Goal: Information Seeking & Learning: Understand process/instructions

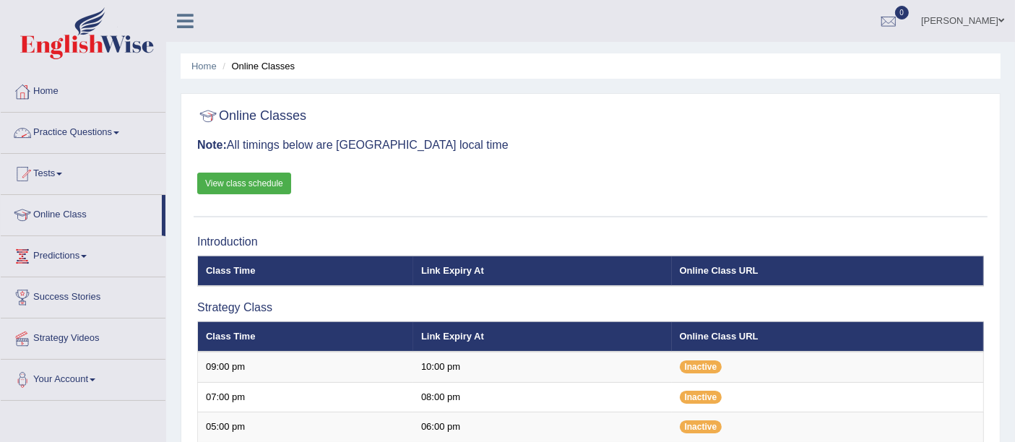
click at [79, 136] on link "Practice Questions" at bounding box center [83, 131] width 165 height 36
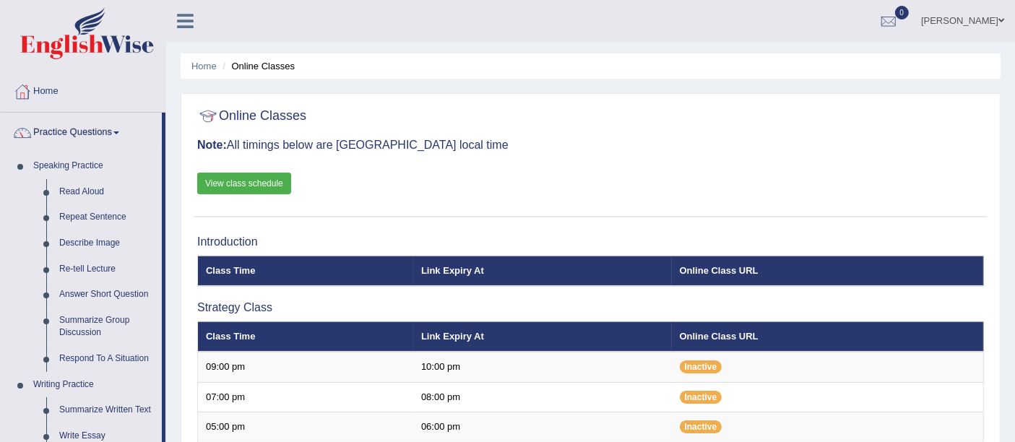
click at [78, 134] on link "Practice Questions" at bounding box center [81, 131] width 161 height 36
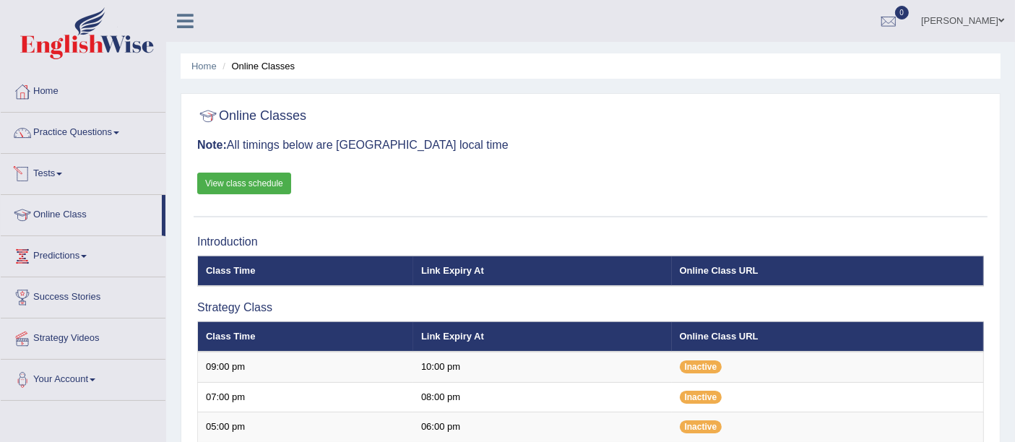
click at [59, 175] on link "Tests" at bounding box center [83, 172] width 165 height 36
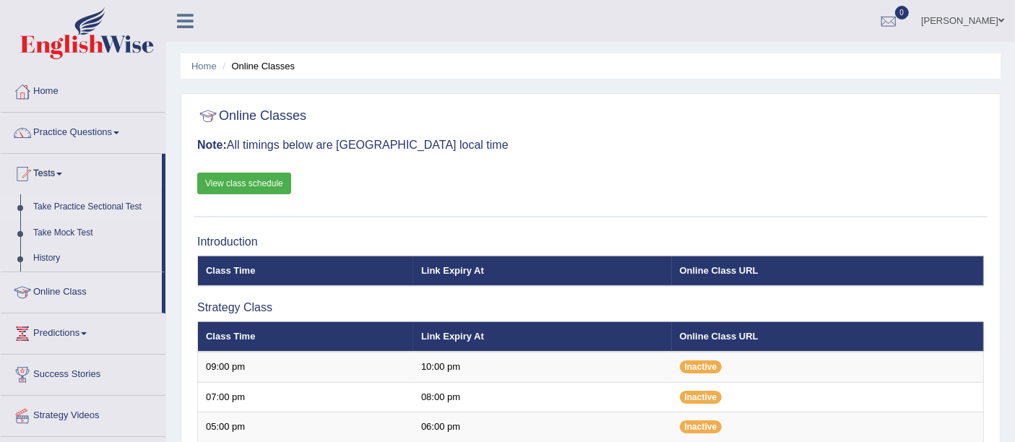
click at [74, 204] on link "Take Practice Sectional Test" at bounding box center [94, 207] width 135 height 26
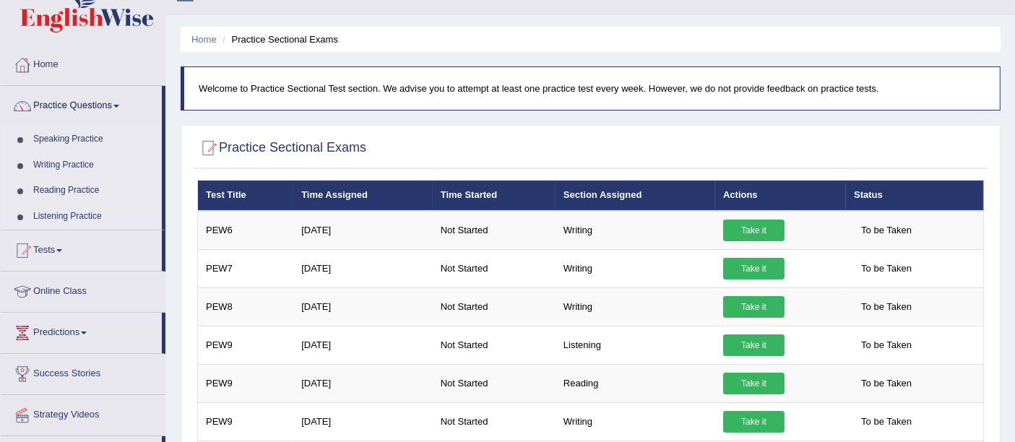
scroll to position [27, 0]
click at [104, 112] on link "Practice Questions" at bounding box center [81, 104] width 161 height 36
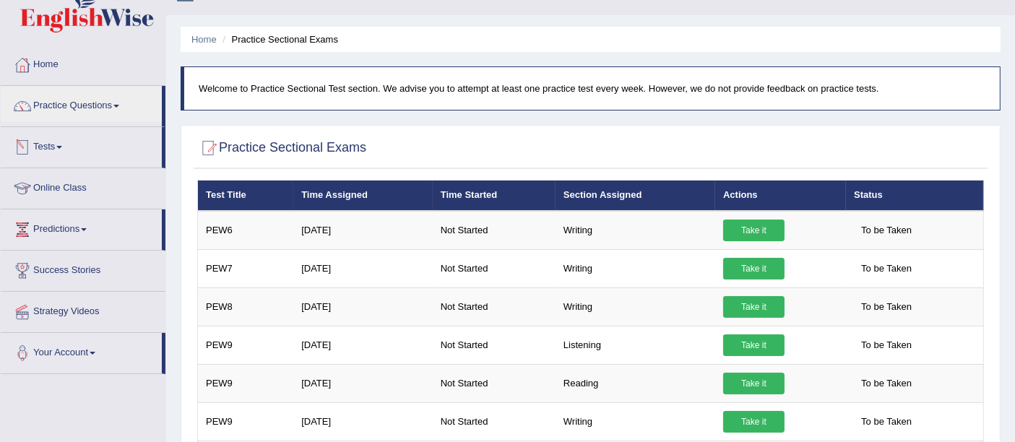
click at [53, 152] on link "Tests" at bounding box center [81, 145] width 161 height 36
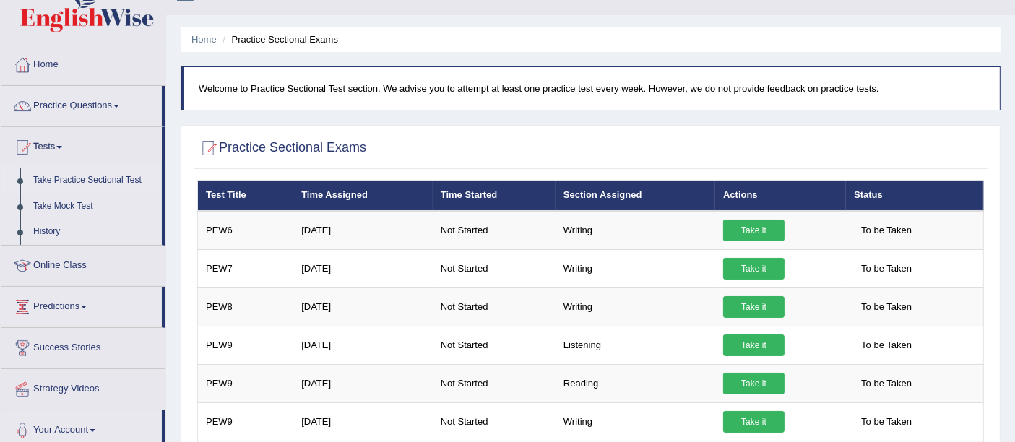
click at [82, 173] on link "Take Practice Sectional Test" at bounding box center [94, 181] width 135 height 26
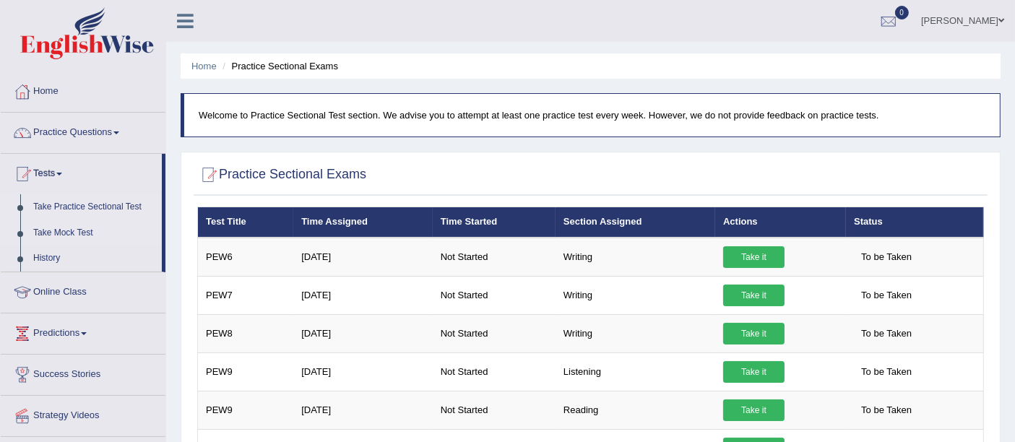
click at [70, 231] on link "Take Mock Test" at bounding box center [94, 233] width 135 height 26
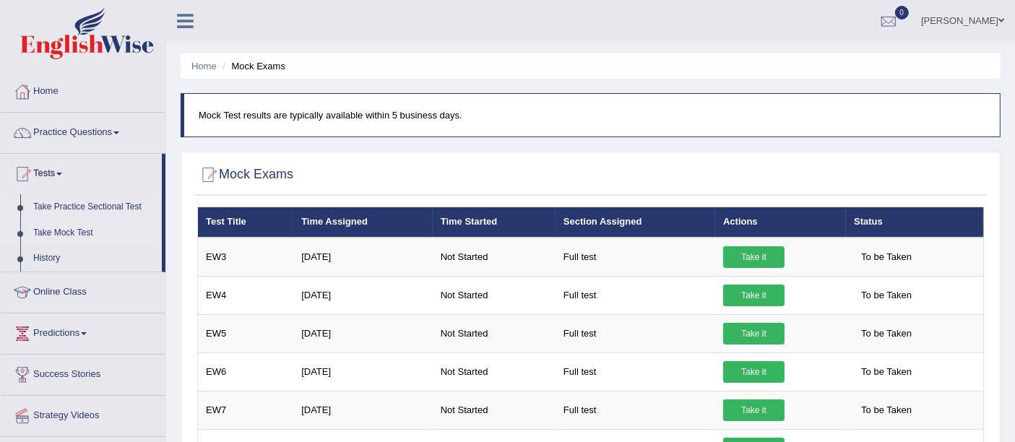
click at [73, 199] on link "Take Practice Sectional Test" at bounding box center [94, 207] width 135 height 26
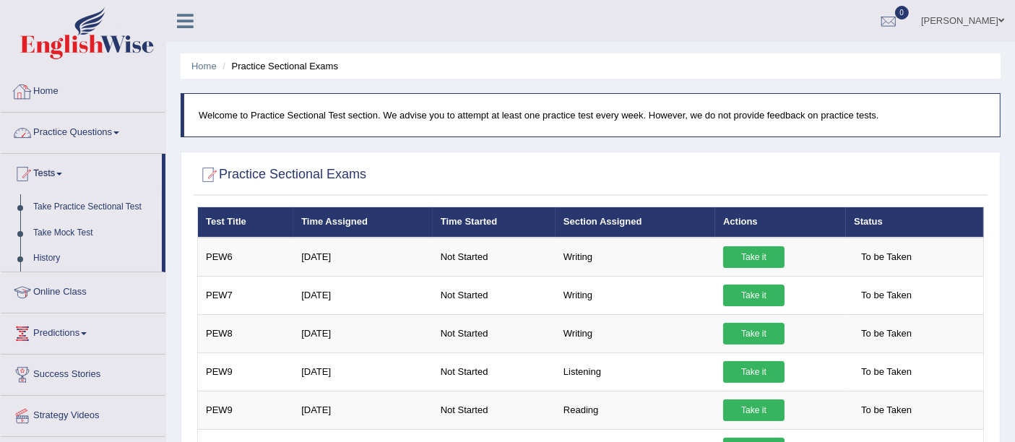
click at [60, 84] on link "Home" at bounding box center [83, 90] width 165 height 36
